Goal: Information Seeking & Learning: Learn about a topic

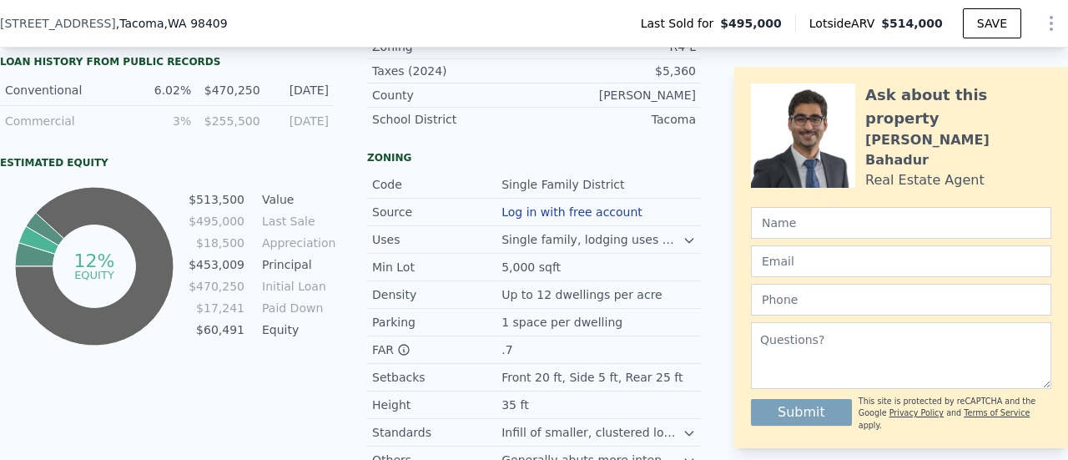
scroll to position [828, 0]
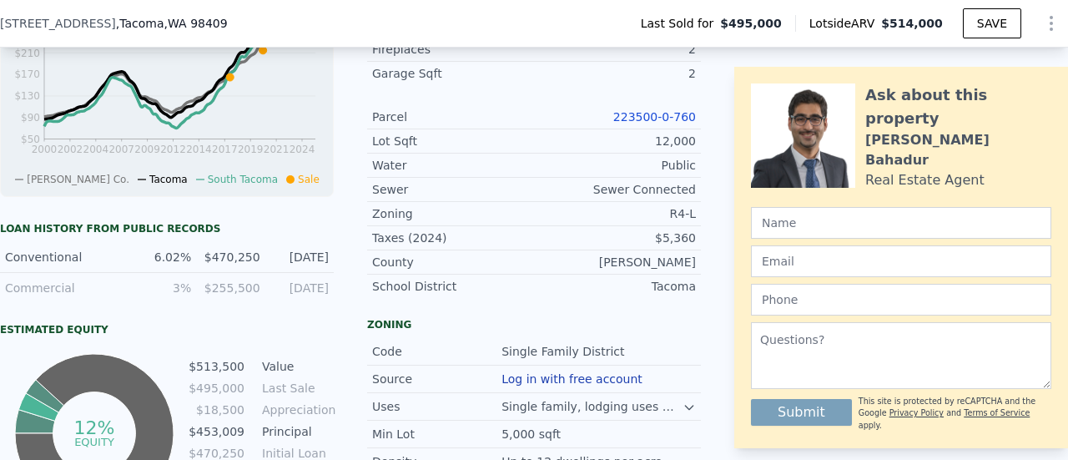
click at [646, 124] on link "223500-0-760" at bounding box center [654, 116] width 83 height 13
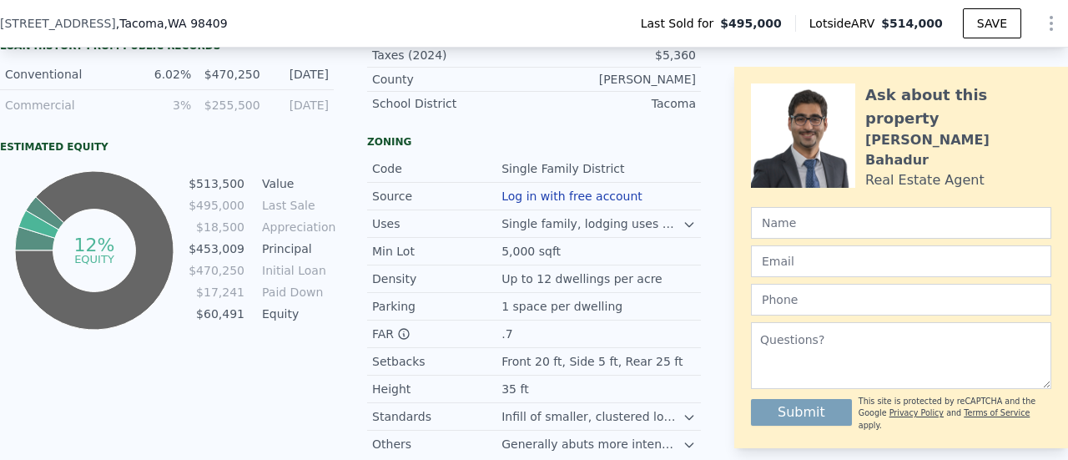
scroll to position [995, 0]
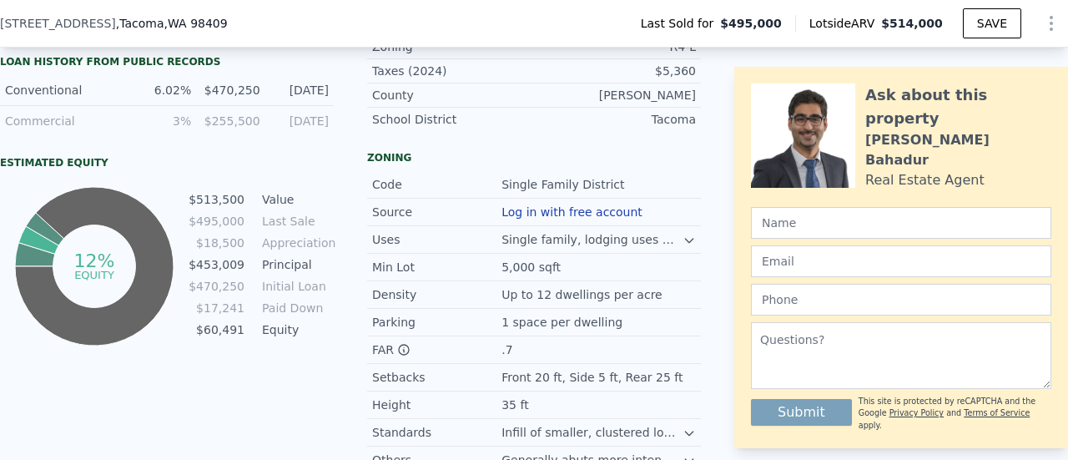
click at [538, 213] on button "Log in with free account" at bounding box center [572, 211] width 141 height 13
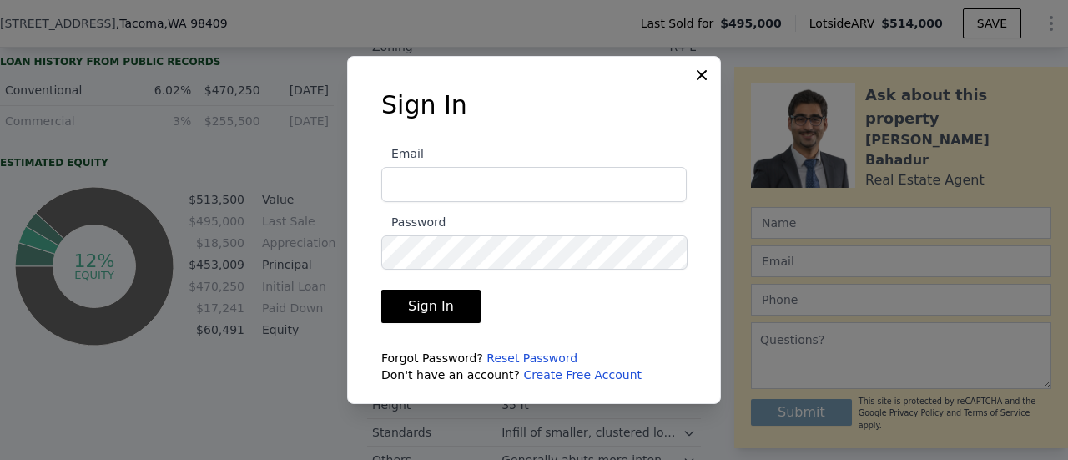
click at [706, 69] on icon at bounding box center [702, 75] width 17 height 17
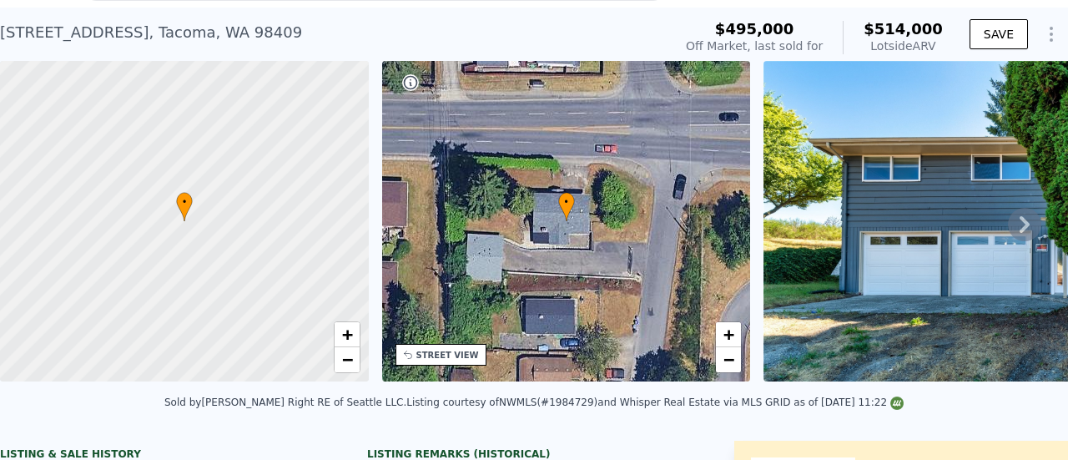
scroll to position [6, 0]
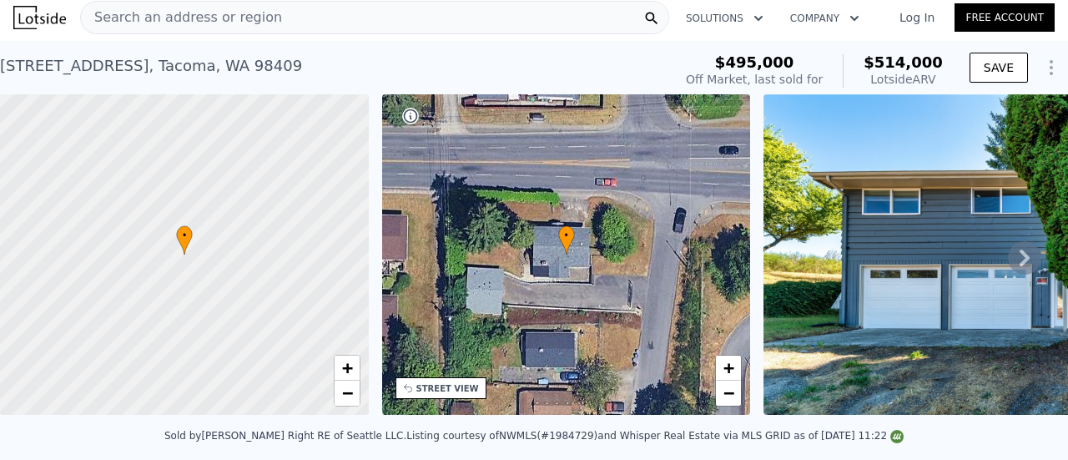
click at [139, 10] on span "Search an address or region" at bounding box center [181, 18] width 201 height 20
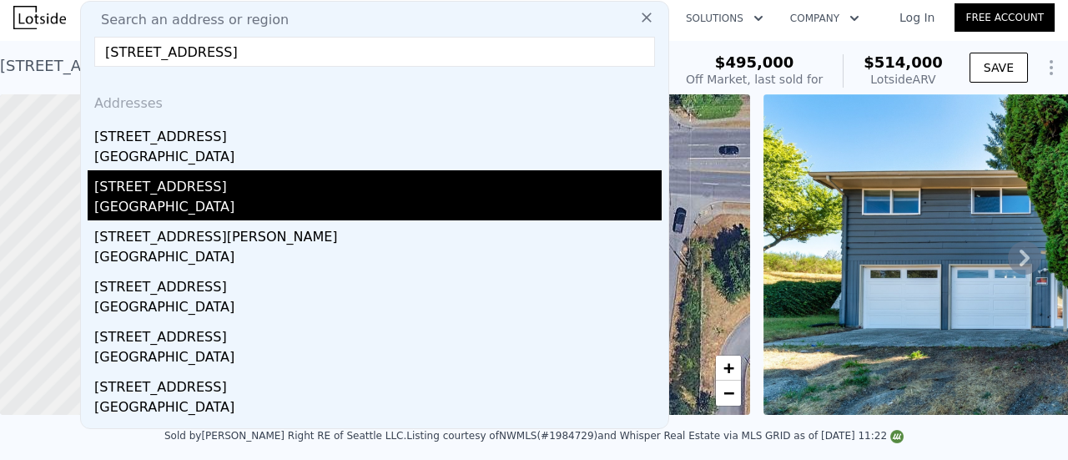
type input "[STREET_ADDRESS]"
click at [193, 174] on div "[STREET_ADDRESS]" at bounding box center [378, 183] width 568 height 27
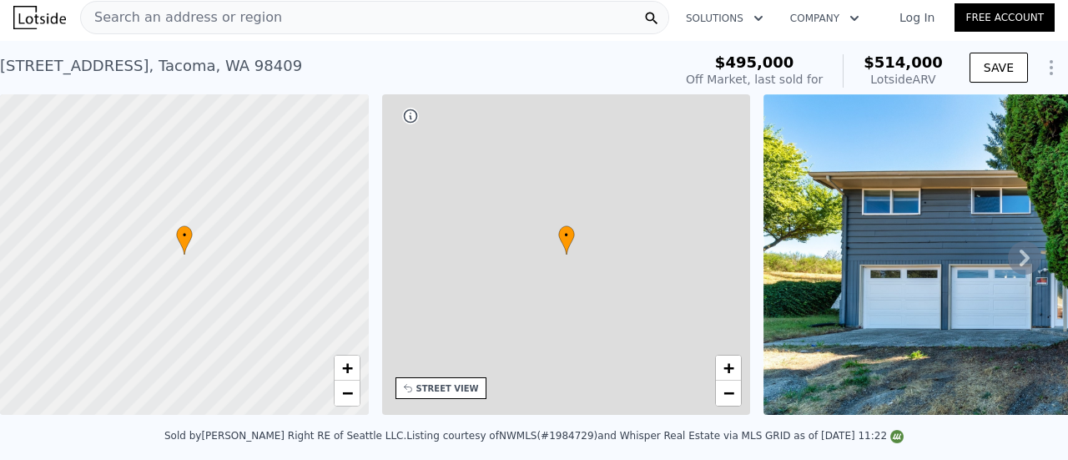
type input "2"
type input "4"
type input "1"
type input "2.75"
type input "1273"
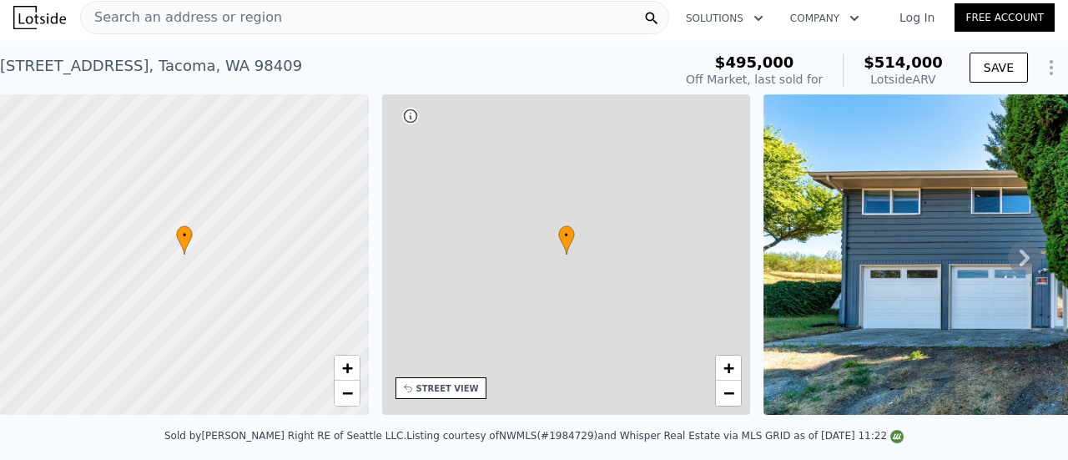
type input "2178"
type input "7000"
type input "16000"
type input "-$ 51,774"
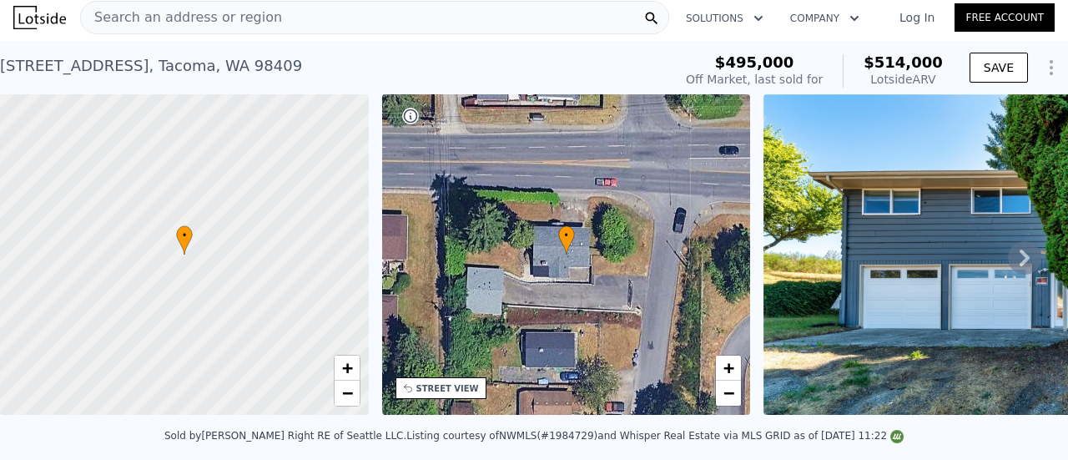
click at [177, 18] on span "Search an address or region" at bounding box center [181, 18] width 201 height 20
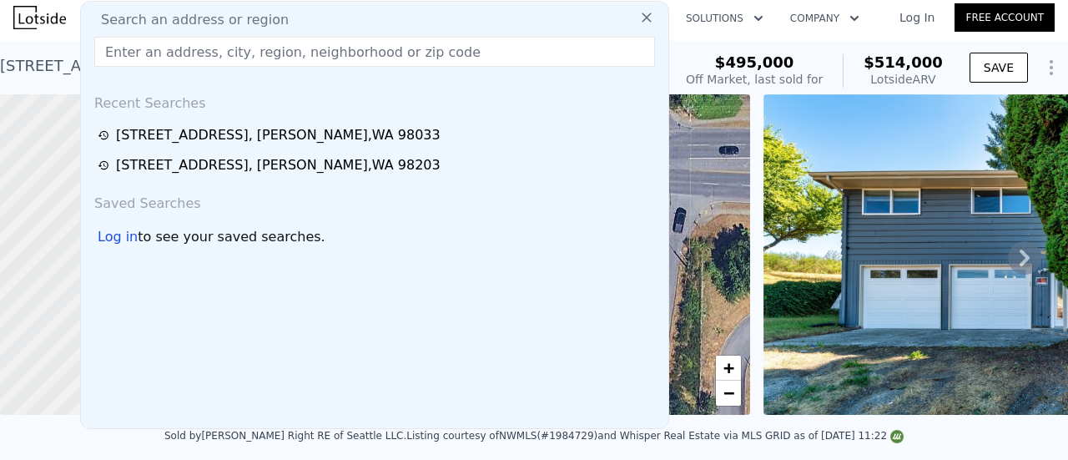
click at [152, 58] on input "text" at bounding box center [374, 52] width 561 height 30
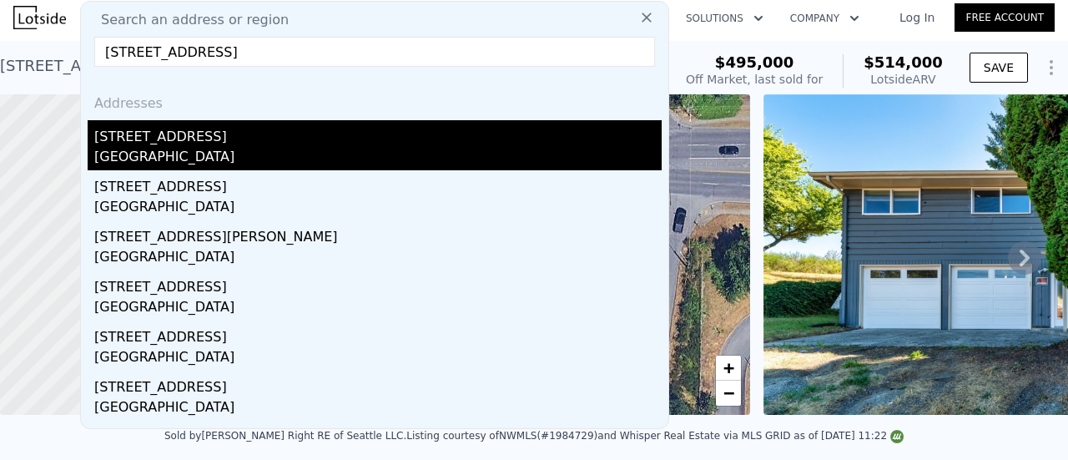
type input "[STREET_ADDRESS]"
click at [199, 161] on div "[GEOGRAPHIC_DATA]" at bounding box center [378, 158] width 568 height 23
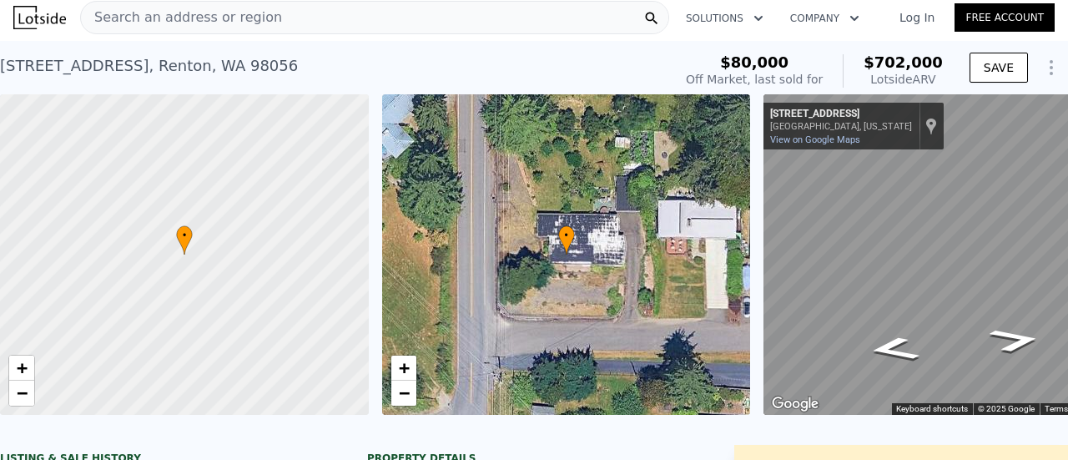
click at [251, 33] on div "Search an address or region" at bounding box center [374, 17] width 589 height 33
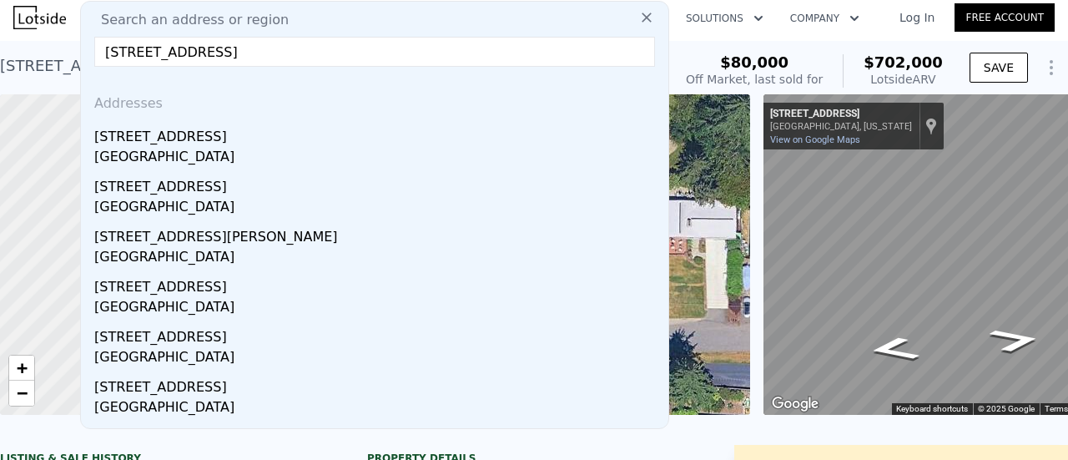
click at [251, 49] on input "[STREET_ADDRESS]" at bounding box center [374, 52] width 561 height 30
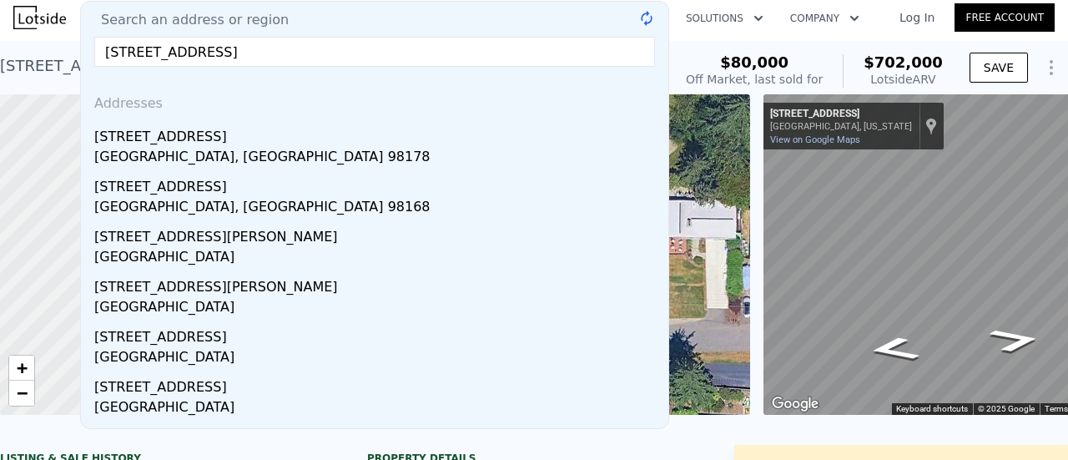
type input "[STREET_ADDRESS]"
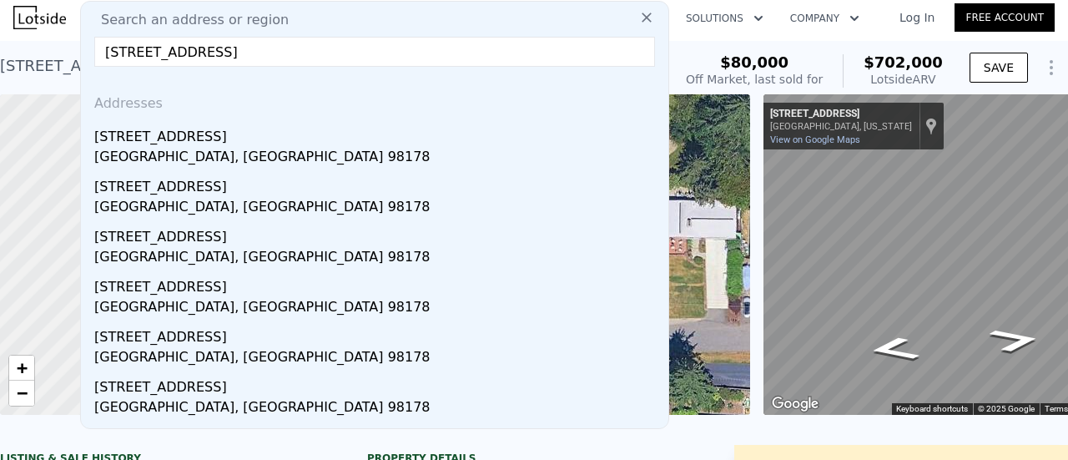
click at [316, 54] on input "[STREET_ADDRESS]" at bounding box center [374, 52] width 561 height 30
drag, startPoint x: 316, startPoint y: 54, endPoint x: 102, endPoint y: 60, distance: 213.8
click at [102, 60] on input "[STREET_ADDRESS]" at bounding box center [374, 52] width 561 height 30
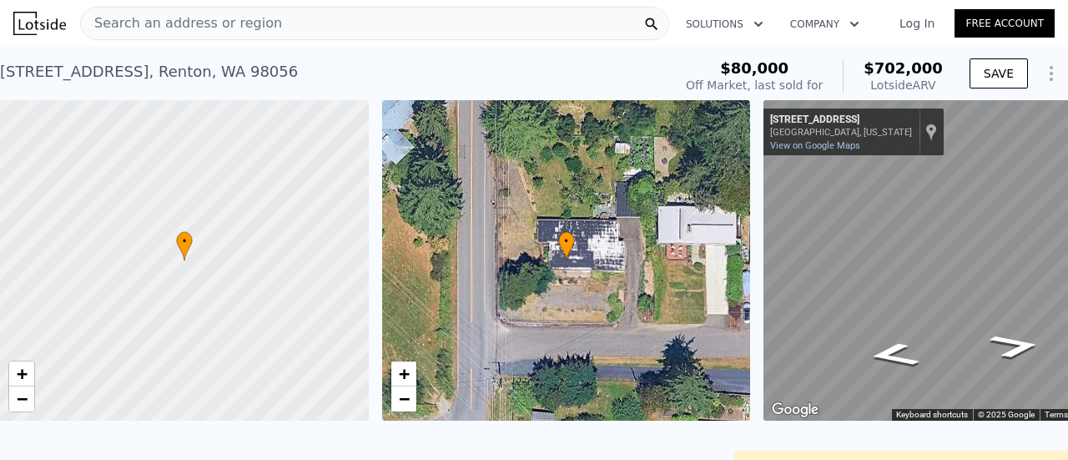
click at [712, 40] on div "Search an address or region Solutions Company Open main menu Log In Free Account" at bounding box center [534, 23] width 1042 height 40
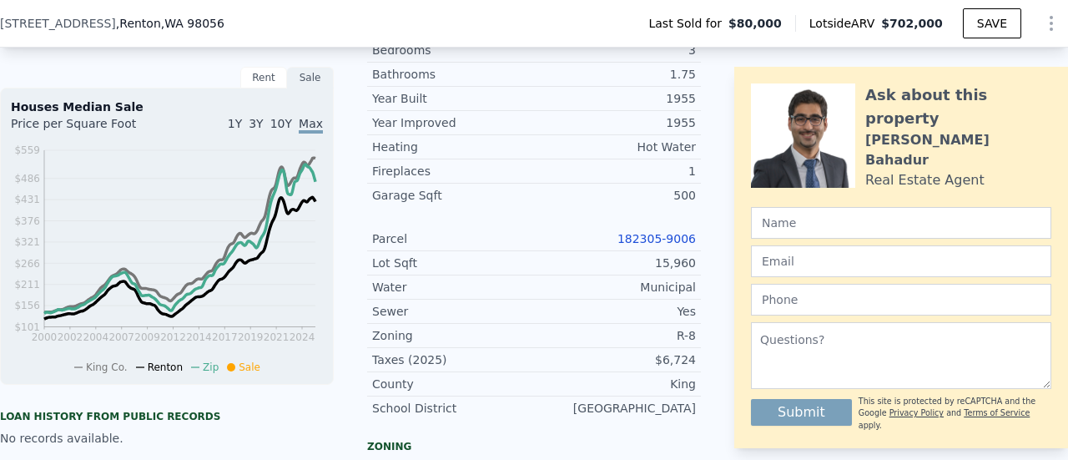
scroll to position [494, 0]
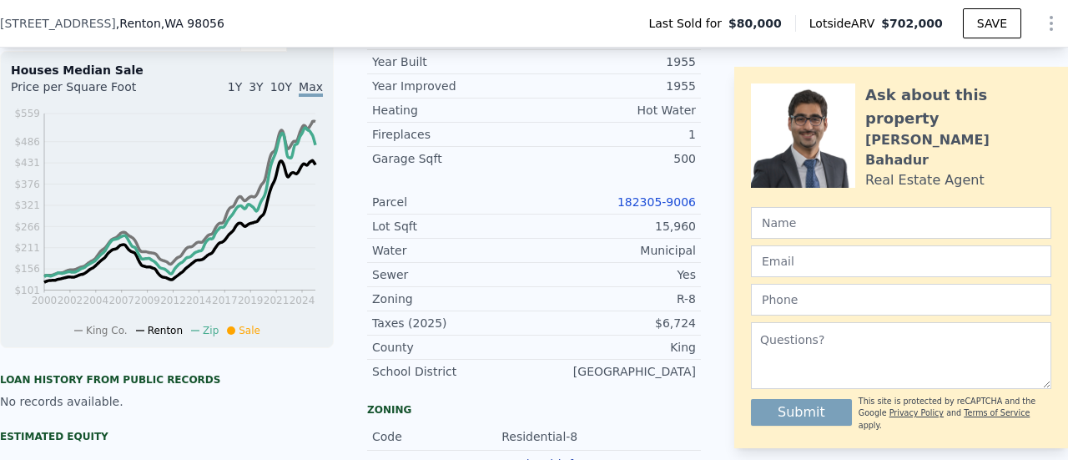
click at [669, 210] on div "182305-9006" at bounding box center [615, 202] width 162 height 17
click at [669, 209] on link "182305-9006" at bounding box center [657, 201] width 78 height 13
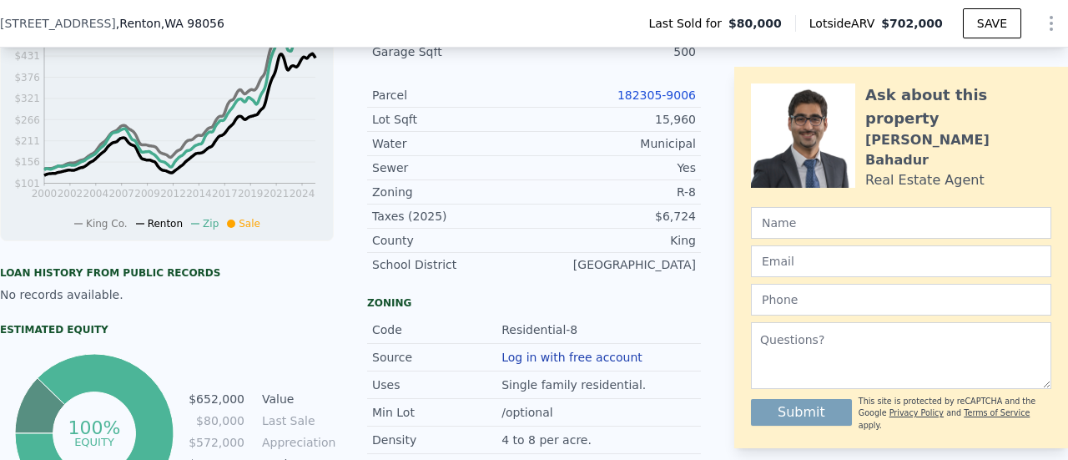
scroll to position [411, 0]
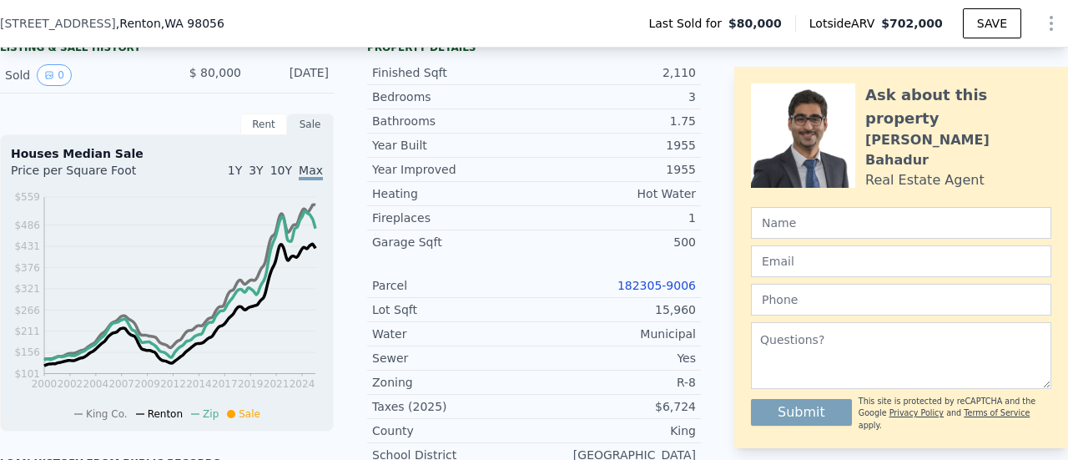
click at [1051, 18] on icon "Show Options" at bounding box center [1052, 23] width 2 height 13
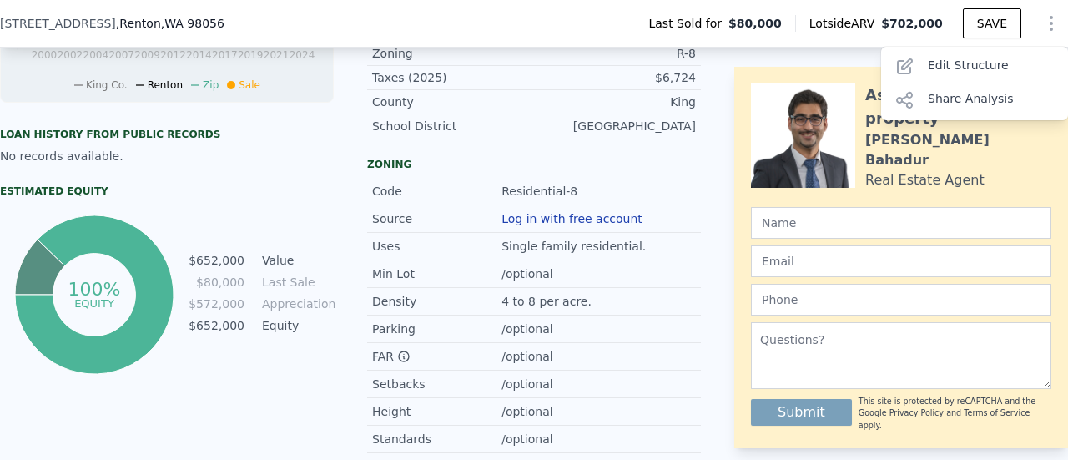
scroll to position [745, 0]
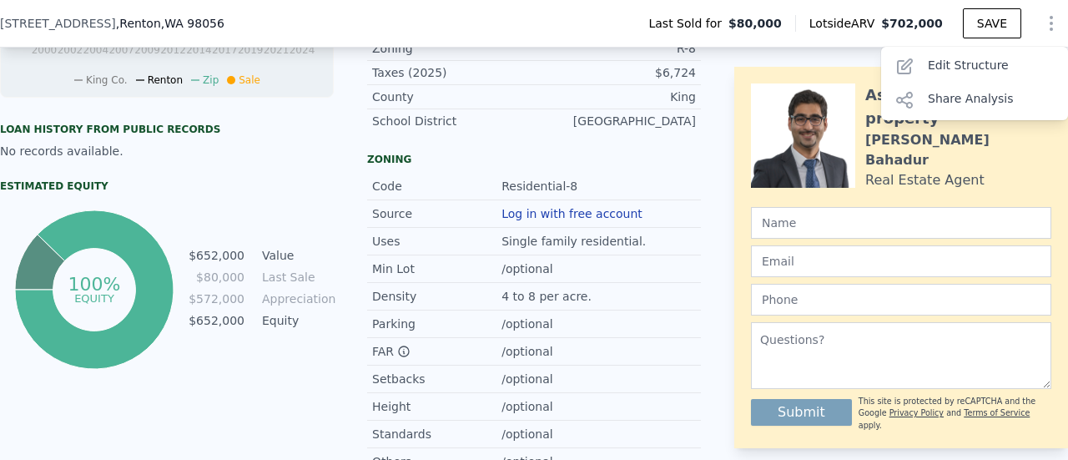
click at [543, 211] on div "Source Log in with free account" at bounding box center [534, 214] width 334 height 28
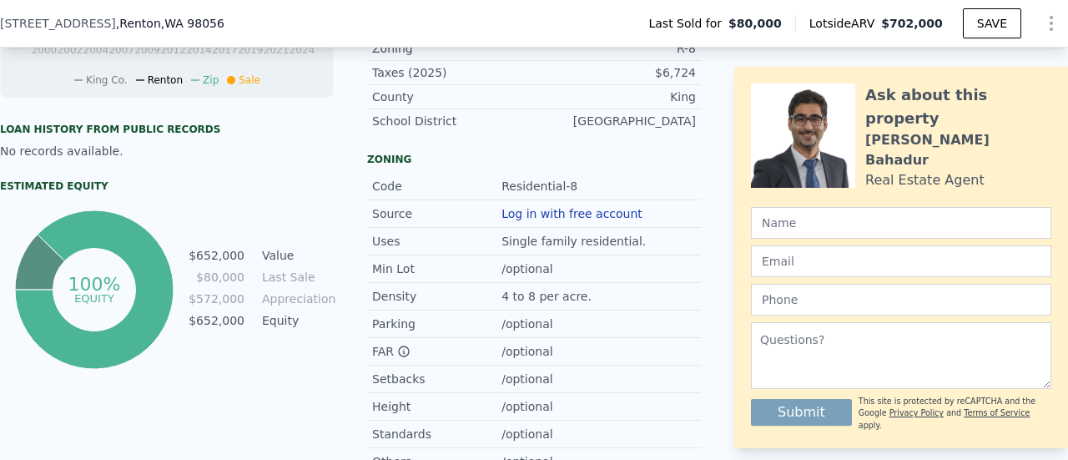
click at [532, 220] on button "Log in with free account" at bounding box center [572, 213] width 141 height 13
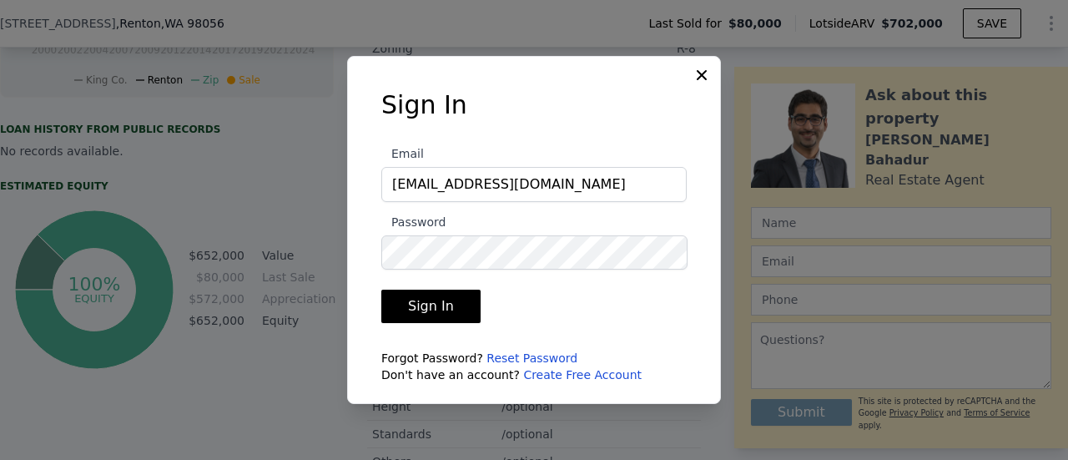
type input "[EMAIL_ADDRESS][DOMAIN_NAME]"
click at [381, 290] on button "Sign In" at bounding box center [430, 306] width 99 height 33
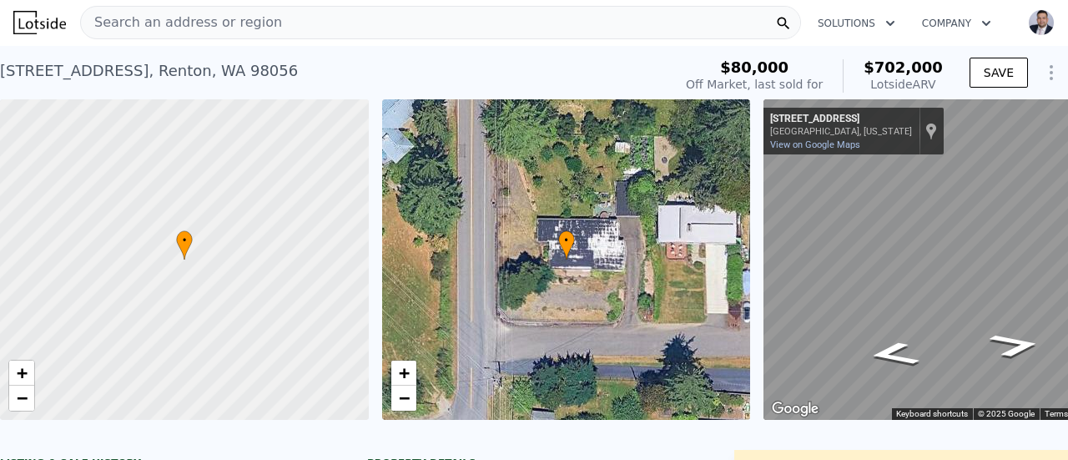
scroll to position [0, 0]
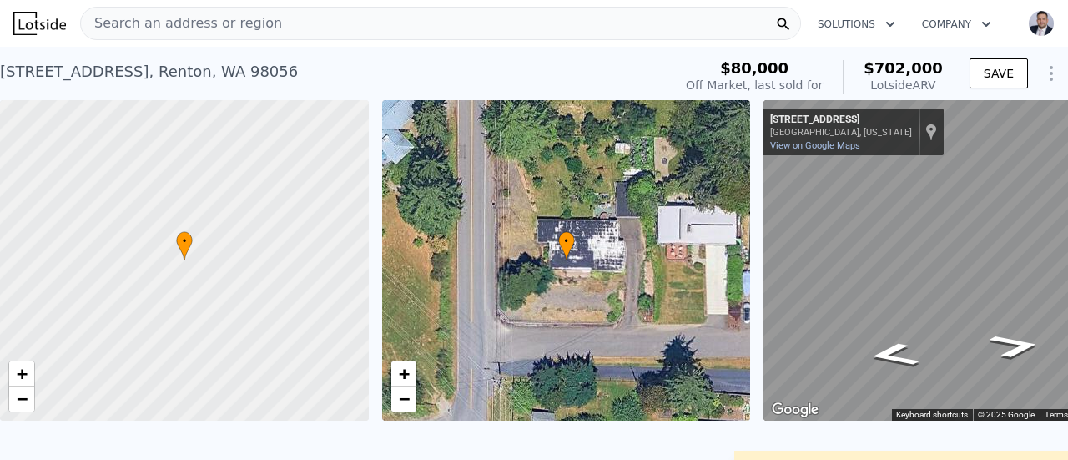
click at [151, 25] on span "Search an address or region" at bounding box center [181, 23] width 201 height 20
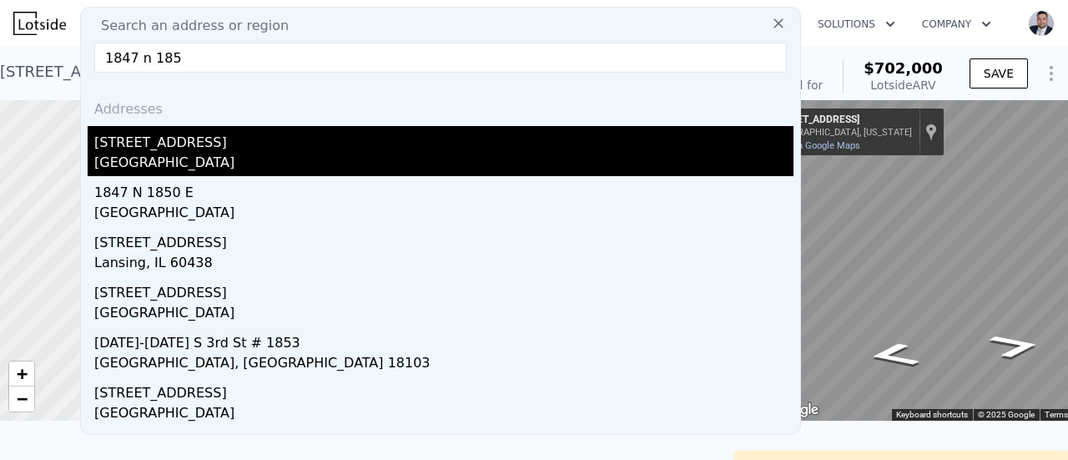
type input "1847 n 185"
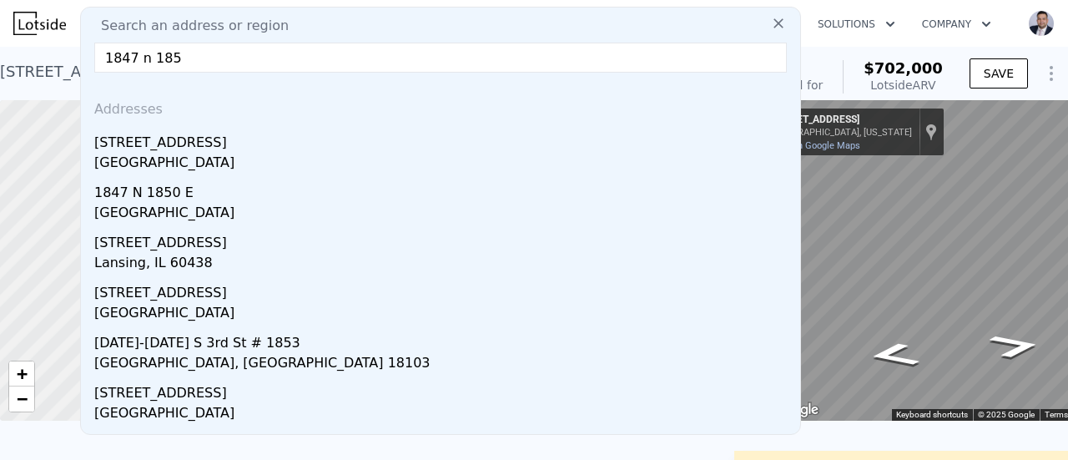
drag, startPoint x: 196, startPoint y: 164, endPoint x: 198, endPoint y: 145, distance: 18.4
click at [195, 164] on div "[GEOGRAPHIC_DATA]" at bounding box center [443, 164] width 699 height 23
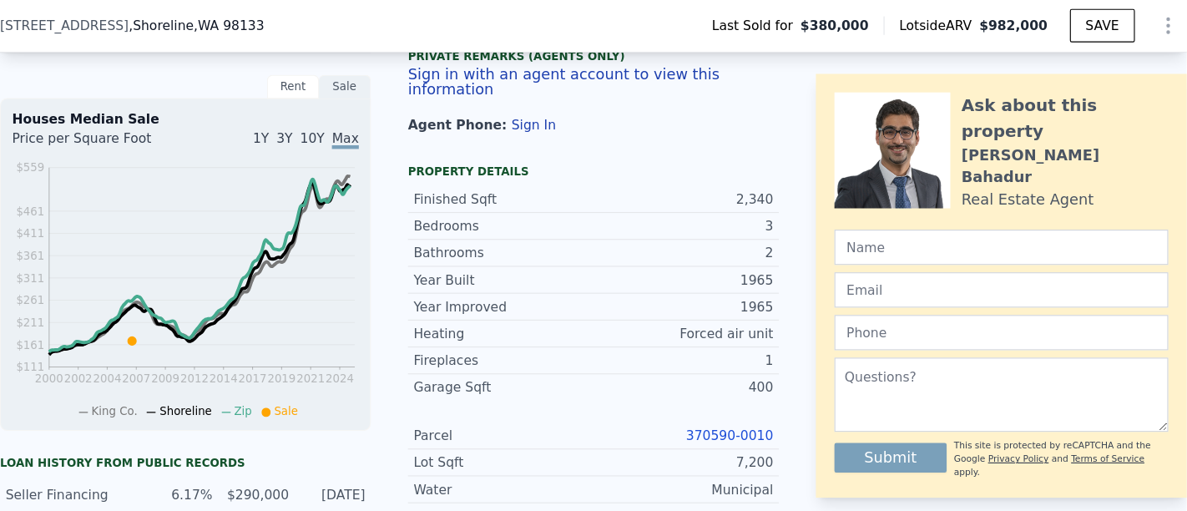
scroll to position [0, 7]
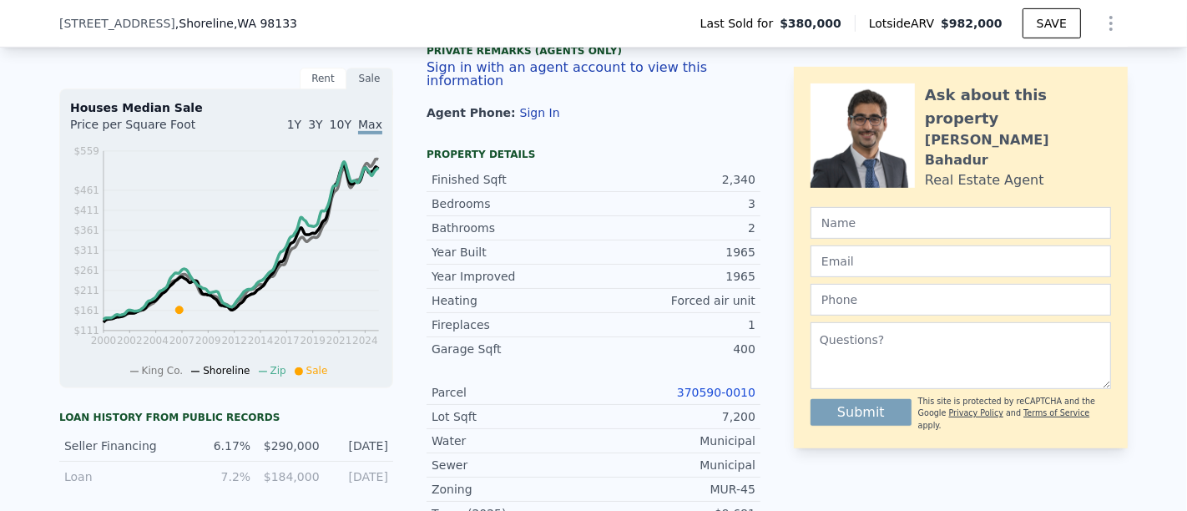
drag, startPoint x: 968, startPoint y: 4, endPoint x: 639, endPoint y: 144, distance: 358.0
click at [639, 141] on div "Listing Remarks (Historical) Great location of Shoreline, Full of sun light spl…" at bounding box center [594, 19] width 334 height 244
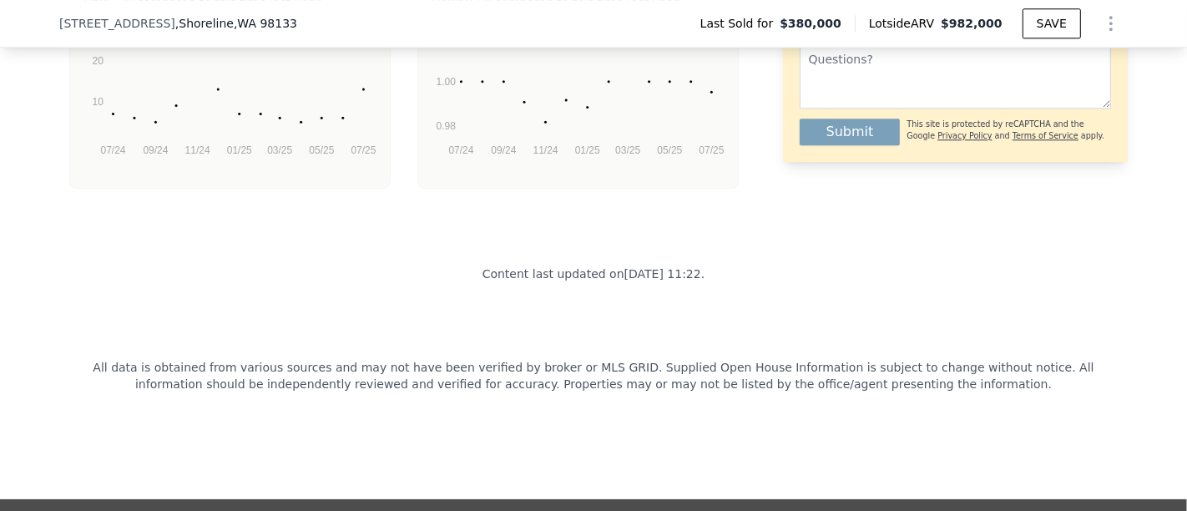
scroll to position [3824, 0]
